Goal: Task Accomplishment & Management: Use online tool/utility

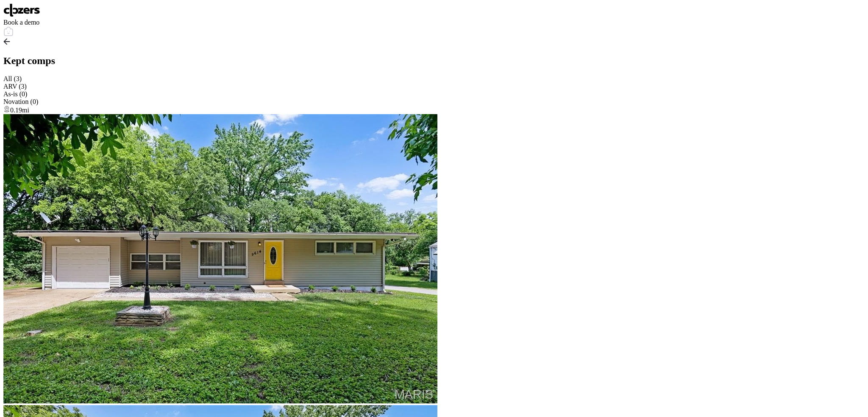
scroll to position [636, 0]
click at [34, 11] on img at bounding box center [21, 10] width 37 height 14
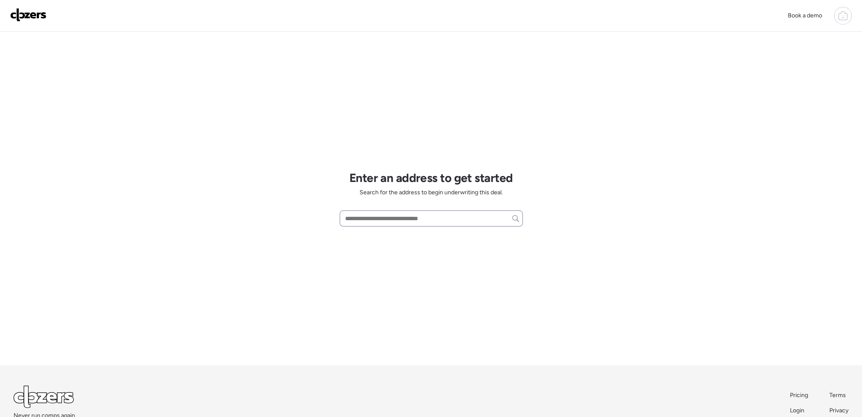
click at [375, 224] on div at bounding box center [431, 218] width 183 height 16
click at [375, 216] on input "text" at bounding box center [430, 218] width 175 height 12
paste input "**********"
click at [371, 230] on span "[STREET_ADDRESS]" at bounding box center [370, 234] width 55 height 8
type input "**********"
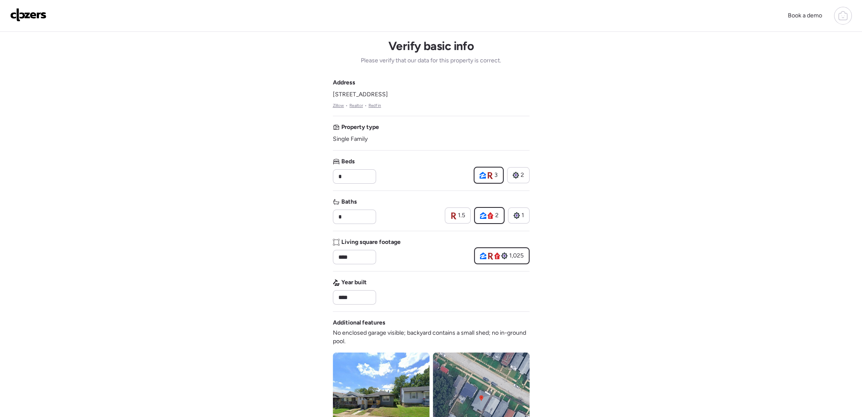
click at [726, 192] on div "Book a demo Verify basic info Please verify that our data for this property is …" at bounding box center [431, 362] width 862 height 725
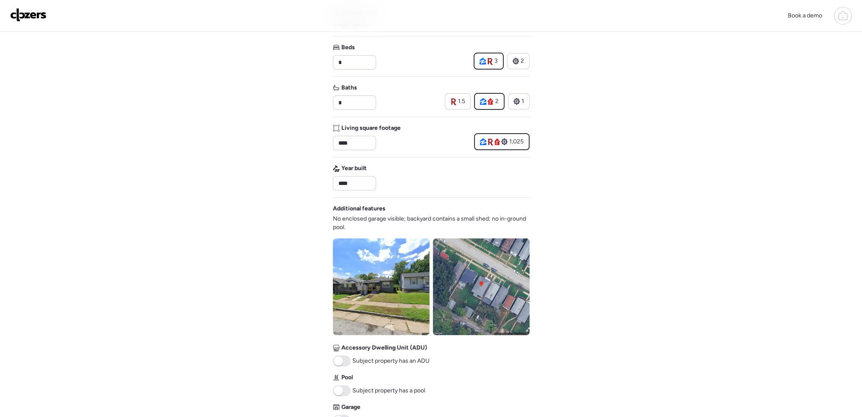
scroll to position [212, 0]
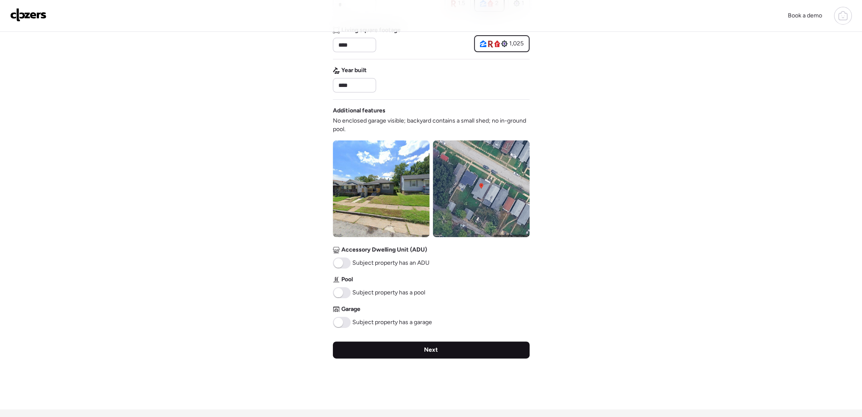
click at [451, 346] on div "Next" at bounding box center [431, 349] width 197 height 17
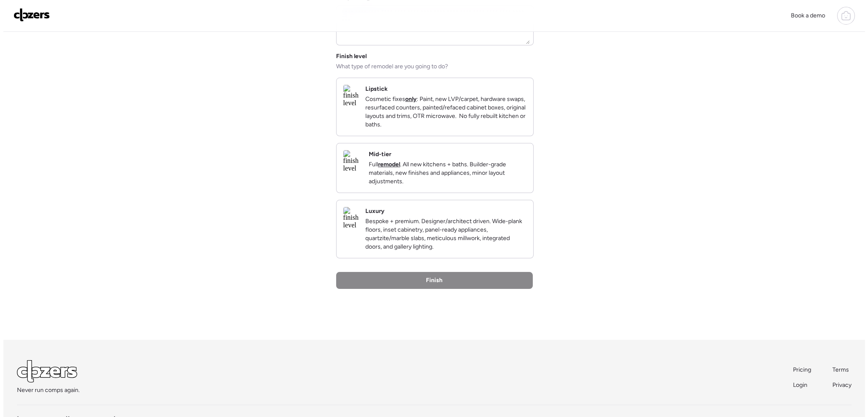
scroll to position [0, 0]
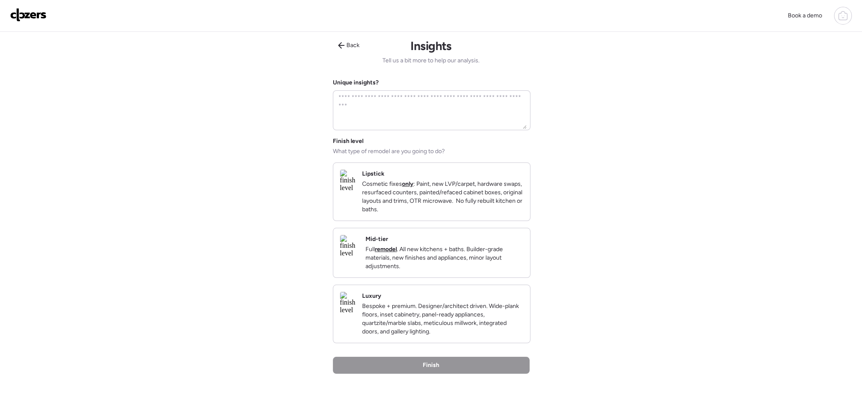
click at [476, 270] on p "Full remodel . All new kitchens + baths. Builder-grade materials, new finishes …" at bounding box center [444, 257] width 158 height 25
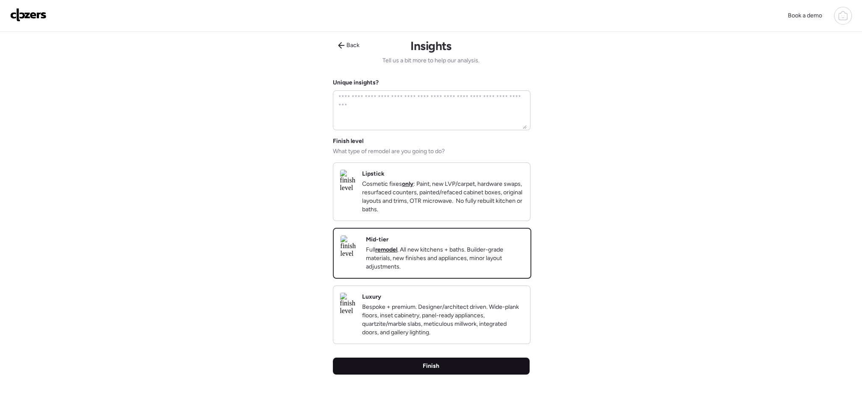
click at [462, 374] on div "Finish" at bounding box center [431, 365] width 197 height 17
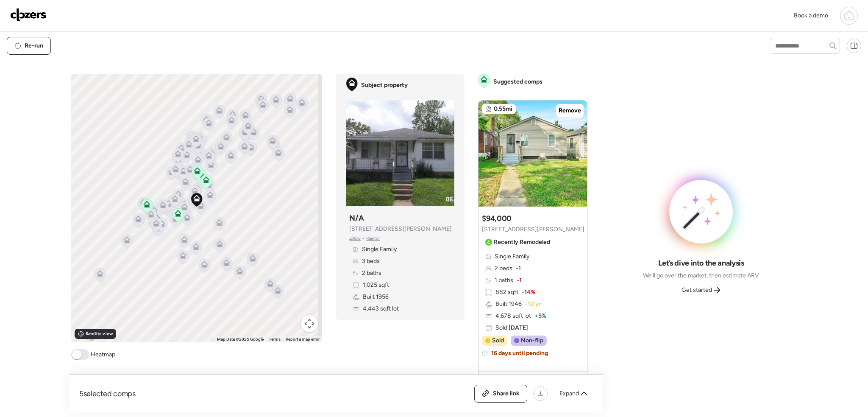
click at [75, 355] on span at bounding box center [76, 354] width 9 height 9
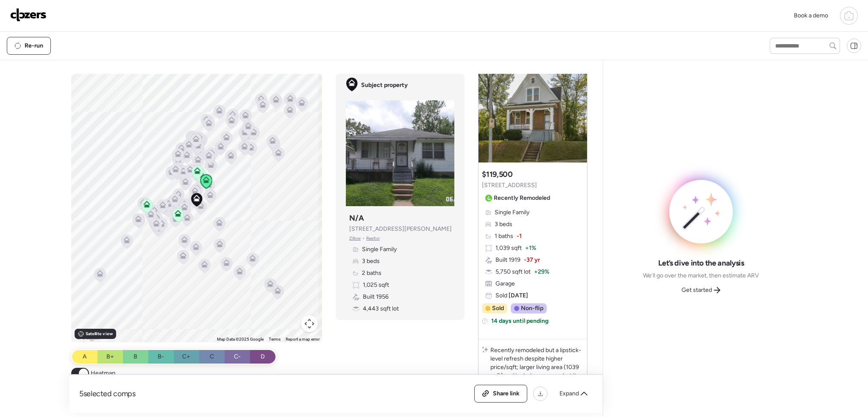
scroll to position [375, 0]
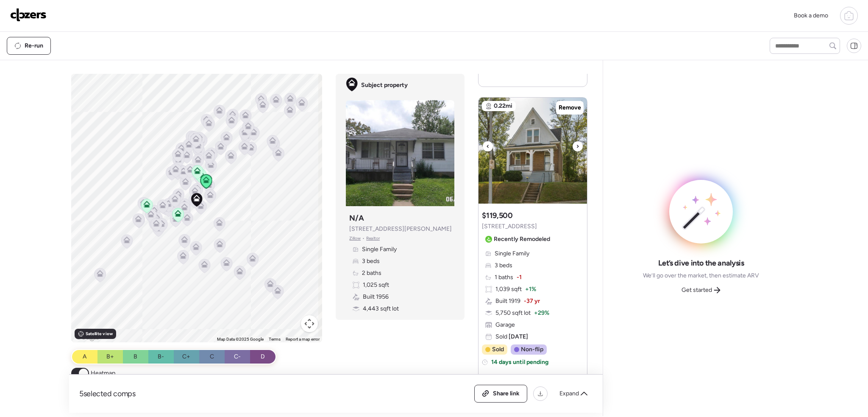
click at [576, 145] on icon at bounding box center [577, 146] width 3 height 10
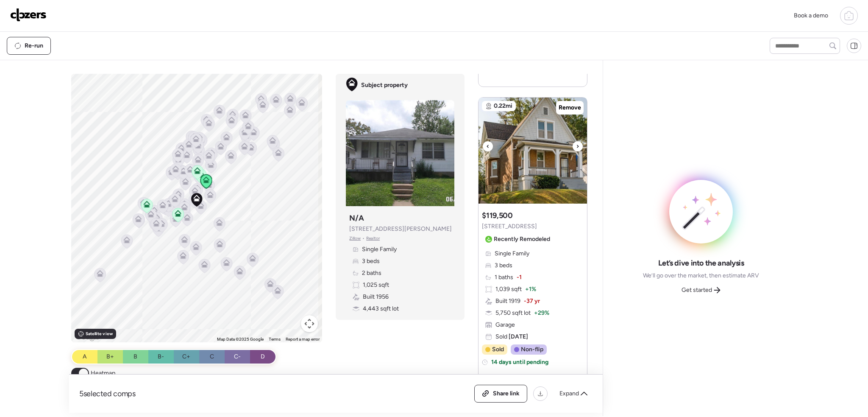
click at [576, 145] on icon at bounding box center [577, 146] width 3 height 10
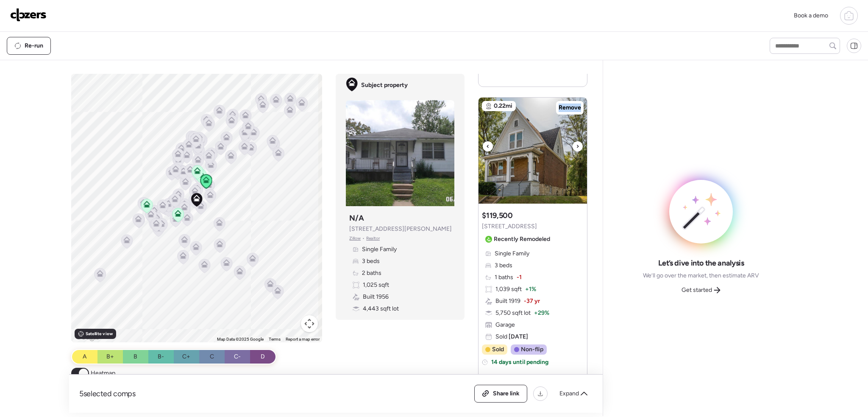
click at [576, 145] on icon at bounding box center [577, 146] width 3 height 10
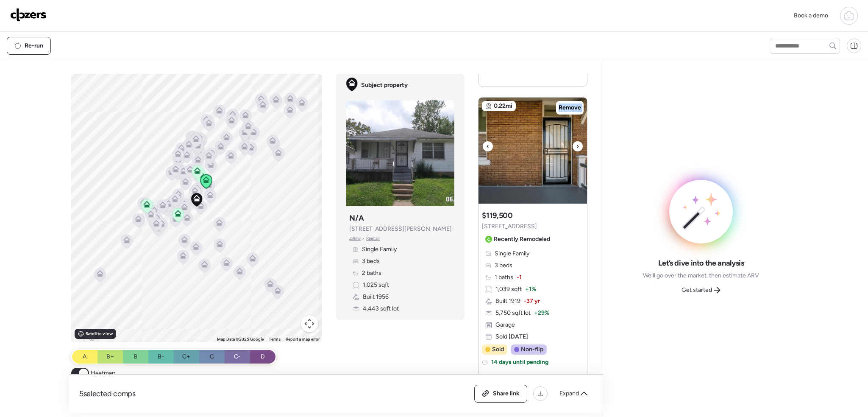
click at [576, 145] on icon at bounding box center [577, 146] width 3 height 10
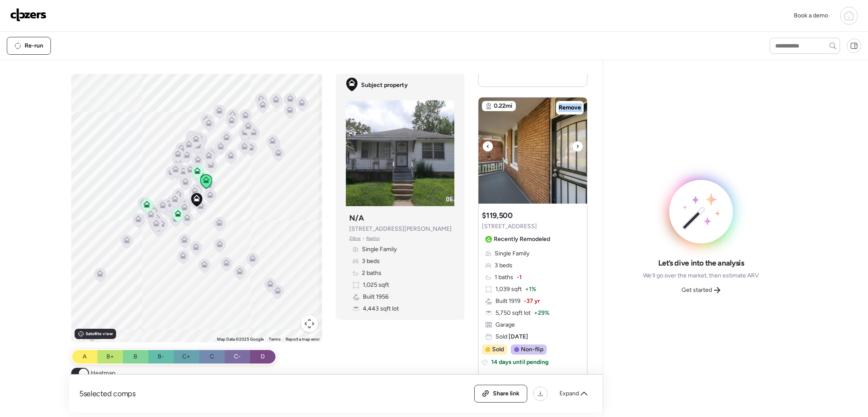
click at [576, 145] on icon at bounding box center [577, 146] width 3 height 10
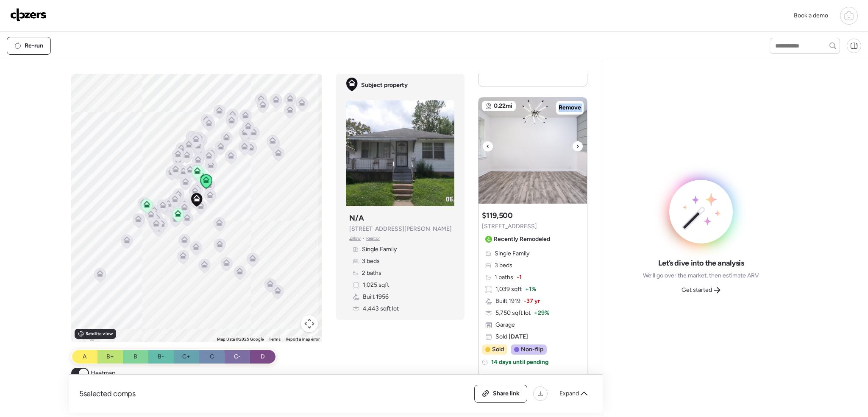
click at [576, 145] on icon at bounding box center [577, 146] width 3 height 10
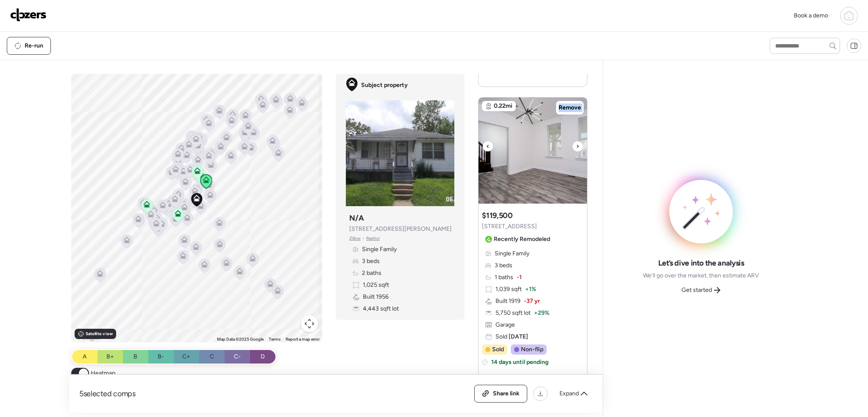
click at [576, 145] on icon at bounding box center [577, 146] width 3 height 10
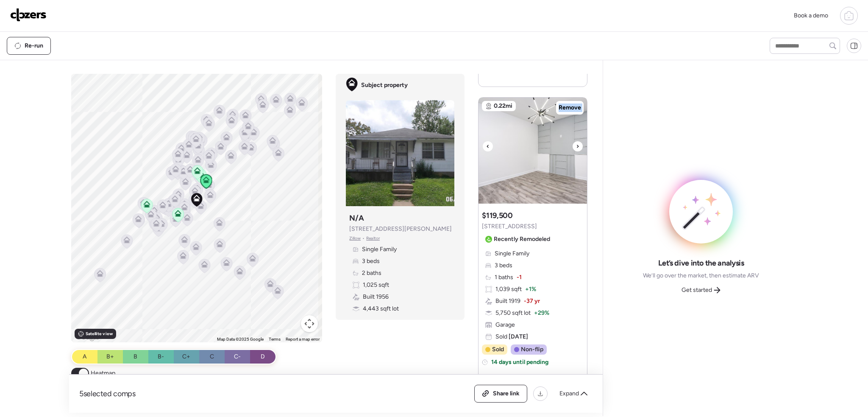
click at [576, 145] on icon at bounding box center [577, 146] width 3 height 10
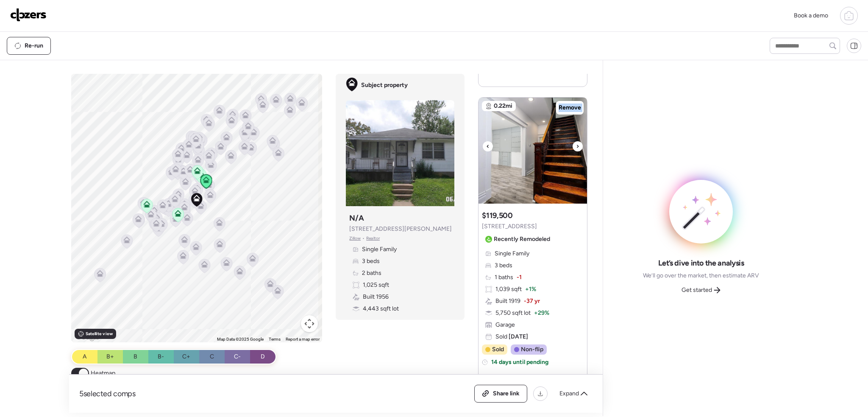
click at [576, 145] on icon at bounding box center [577, 146] width 3 height 10
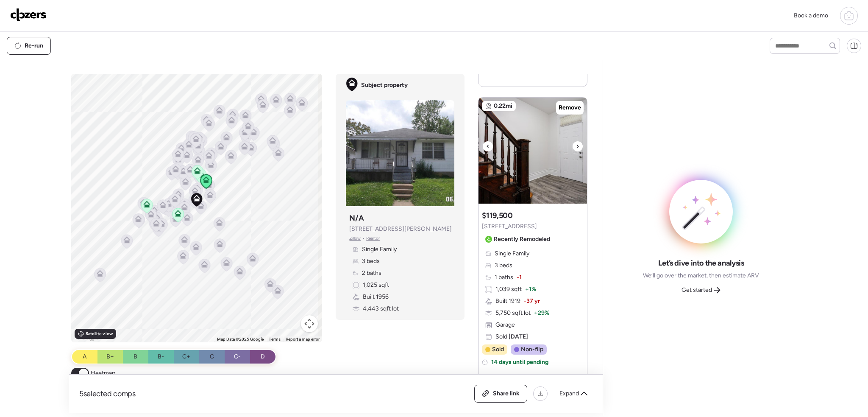
click at [576, 145] on icon at bounding box center [577, 146] width 3 height 10
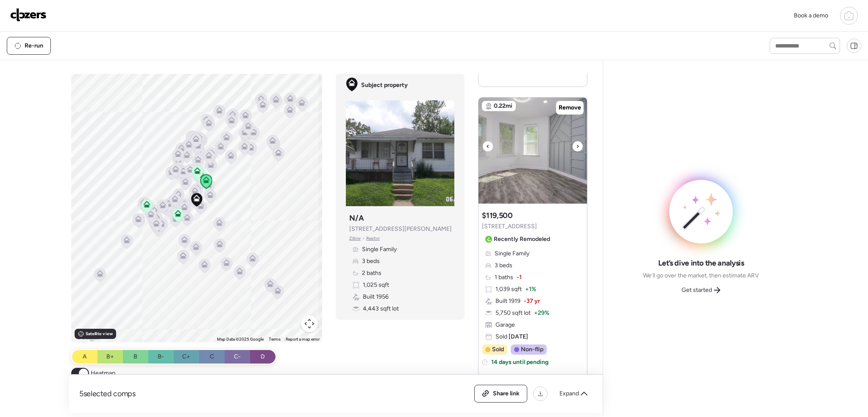
click at [576, 148] on icon at bounding box center [577, 146] width 3 height 10
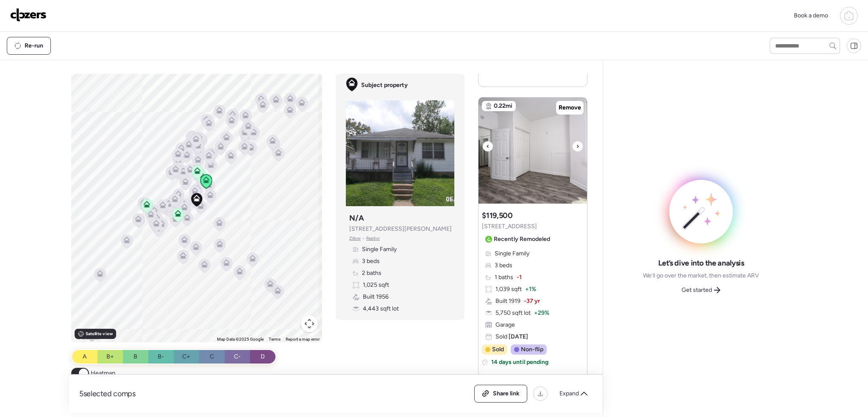
click at [576, 148] on icon at bounding box center [577, 146] width 3 height 10
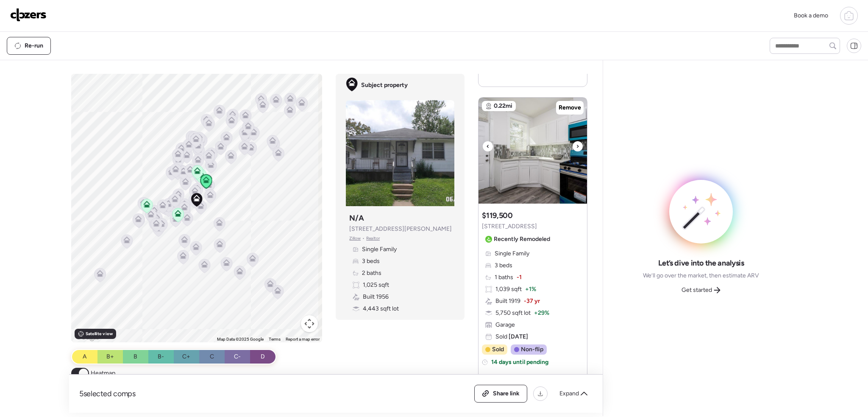
click at [576, 148] on icon at bounding box center [577, 146] width 3 height 10
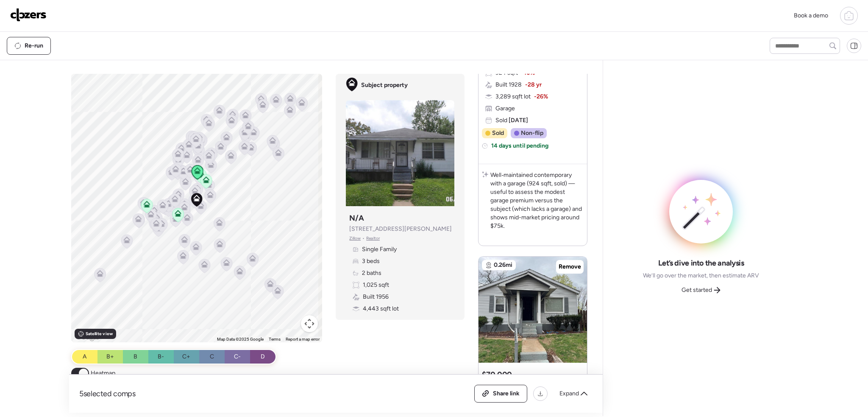
scroll to position [1562, 0]
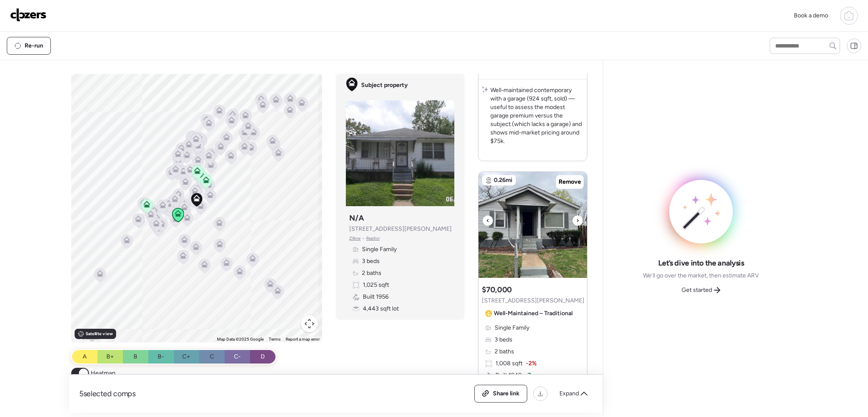
click at [576, 225] on icon at bounding box center [577, 220] width 3 height 10
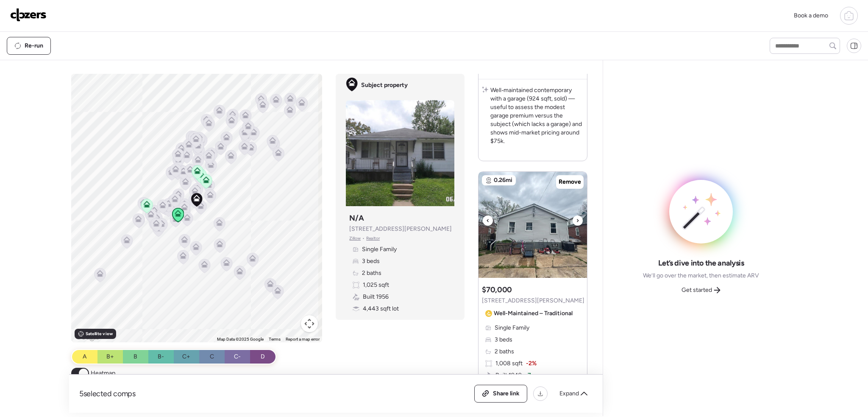
click at [576, 225] on icon at bounding box center [577, 220] width 3 height 10
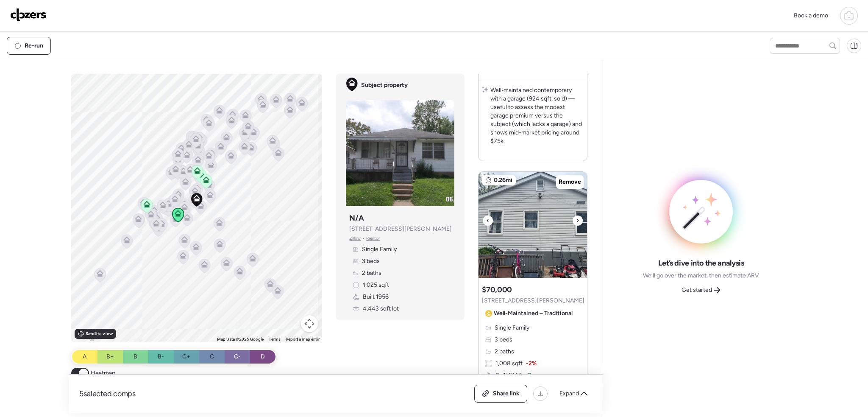
click at [576, 225] on icon at bounding box center [577, 220] width 3 height 10
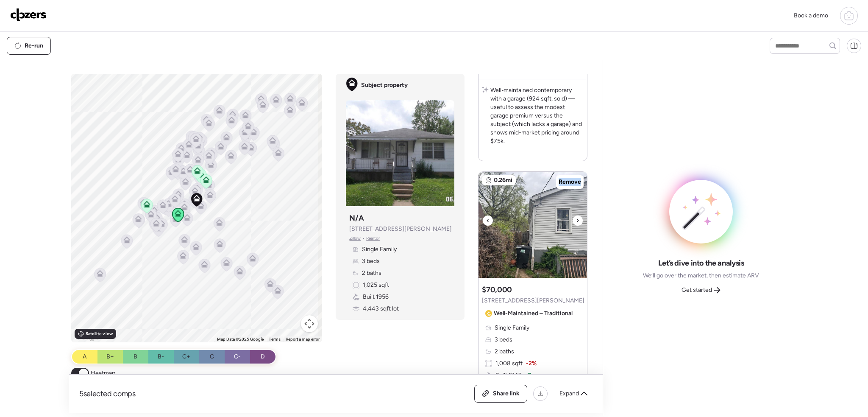
click at [576, 225] on icon at bounding box center [577, 220] width 3 height 10
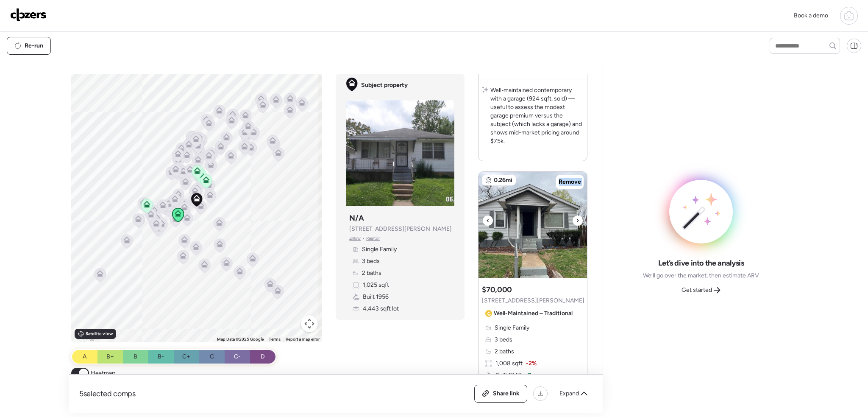
click at [576, 225] on icon at bounding box center [577, 220] width 3 height 10
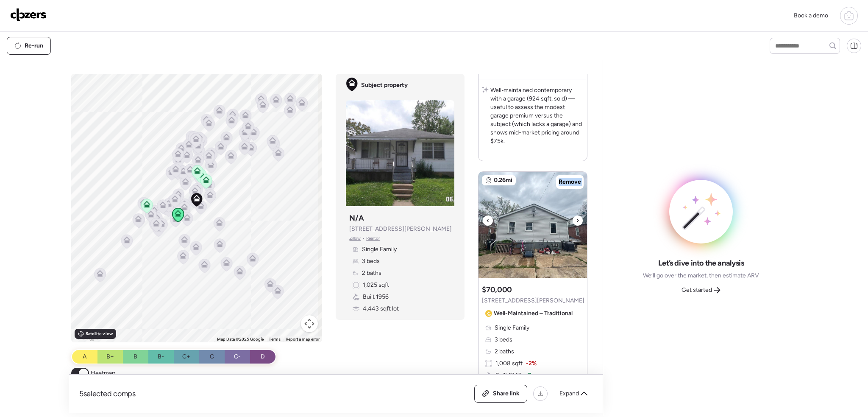
click at [576, 225] on icon at bounding box center [577, 220] width 3 height 10
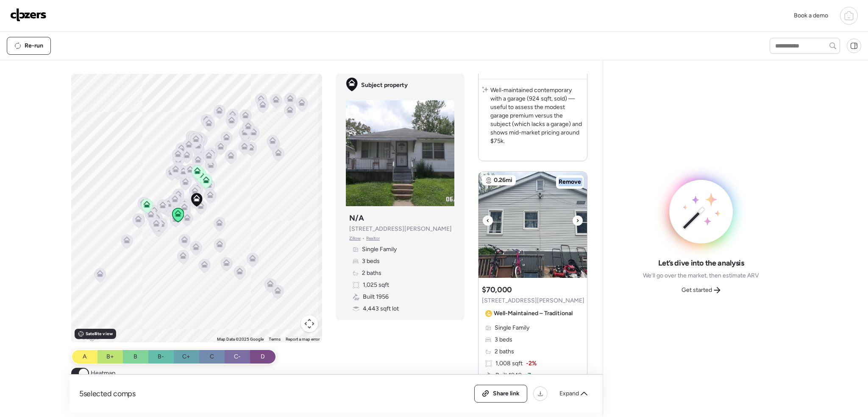
click at [576, 225] on icon at bounding box center [577, 220] width 3 height 10
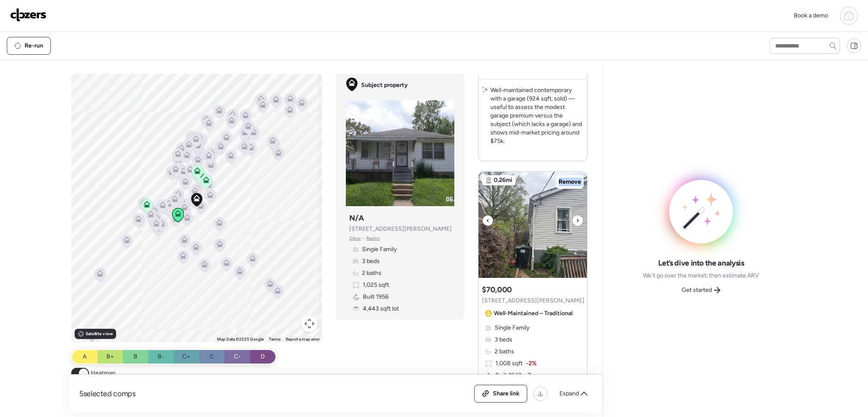
click at [576, 225] on icon at bounding box center [577, 220] width 3 height 10
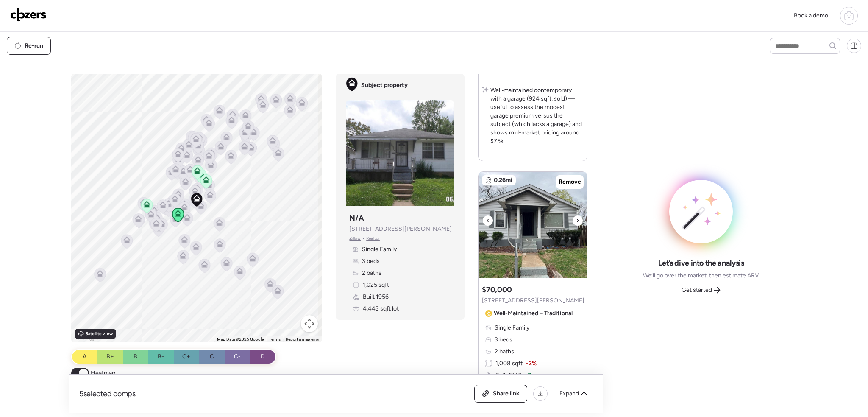
click at [576, 225] on icon at bounding box center [577, 220] width 3 height 10
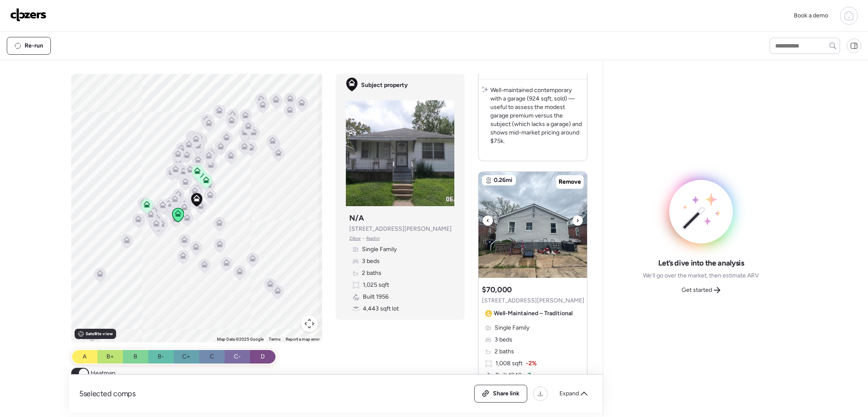
click at [576, 225] on icon at bounding box center [577, 220] width 3 height 10
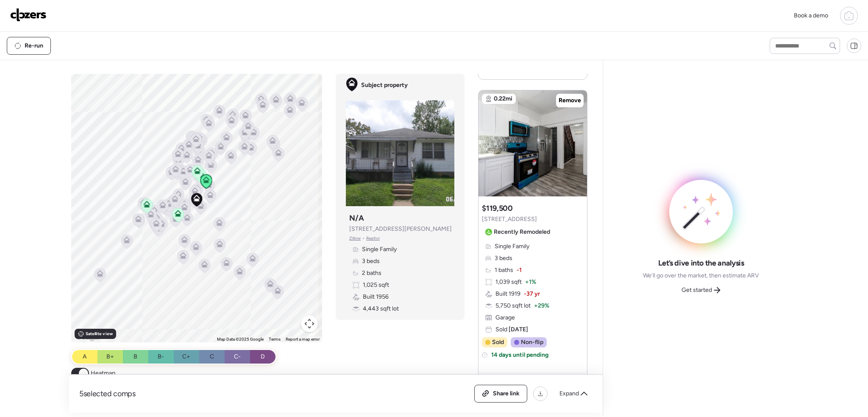
scroll to position [332, 0]
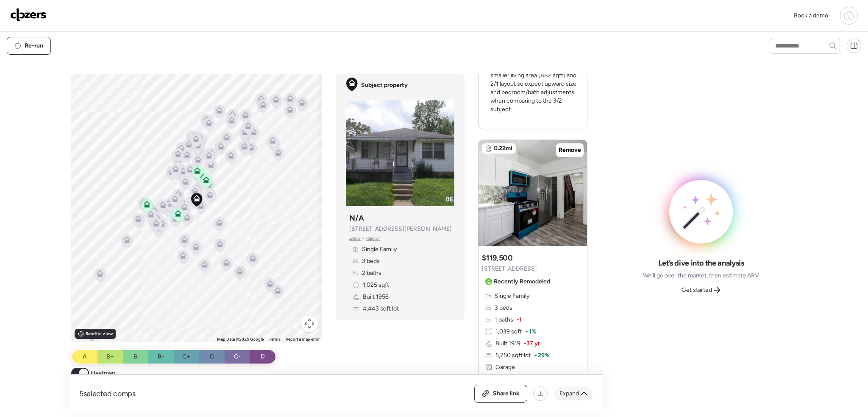
click at [572, 392] on span "Expand" at bounding box center [568, 393] width 19 height 8
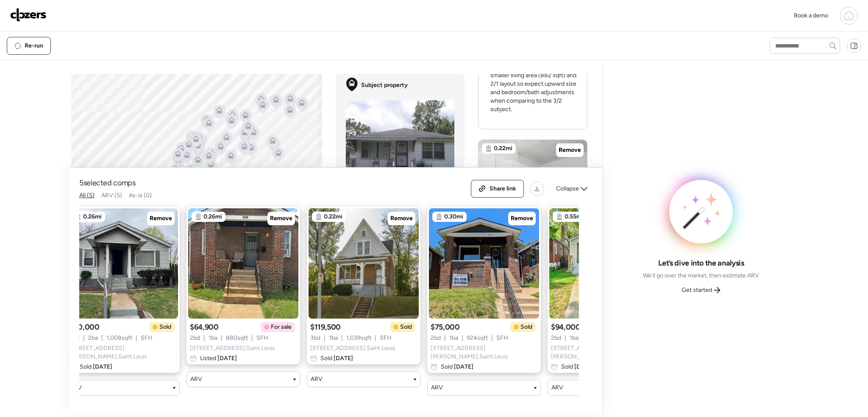
scroll to position [0, 0]
